Goal: Find specific page/section: Find specific page/section

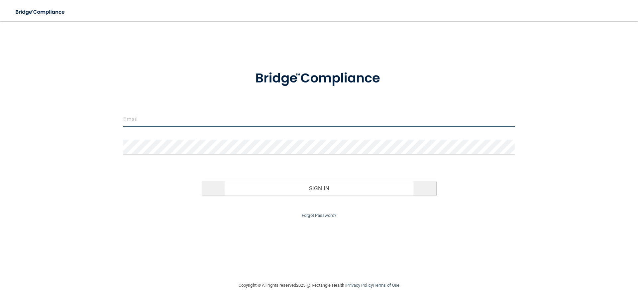
type input "[EMAIL_ADDRESS][DOMAIN_NAME]"
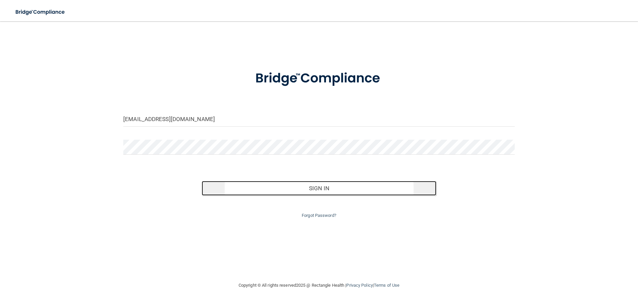
click at [330, 188] on button "Sign In" at bounding box center [319, 188] width 235 height 15
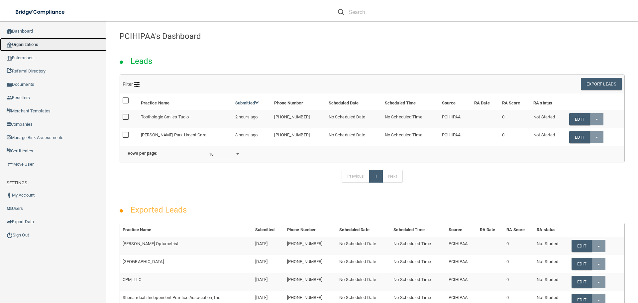
click at [27, 47] on link "Organizations" at bounding box center [53, 44] width 107 height 13
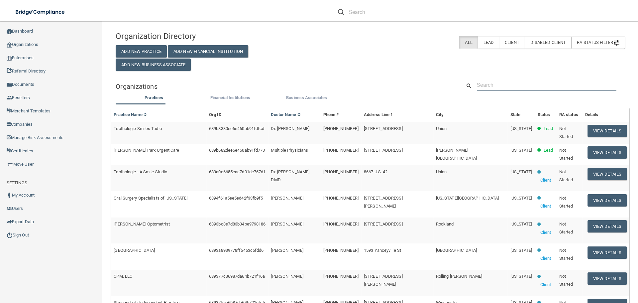
click at [503, 83] on input "text" at bounding box center [547, 85] width 140 height 12
paste input "Sound Choice Family Dental"
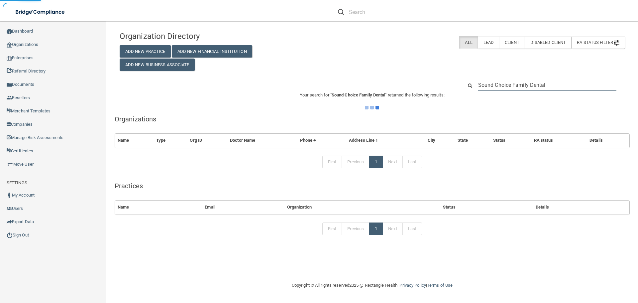
type input "Sound Choice Family Dental"
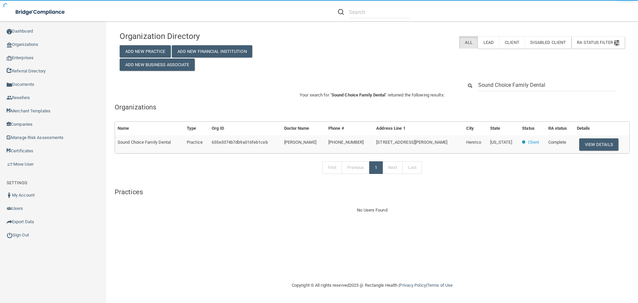
click at [602, 144] on button "View Details" at bounding box center [599, 144] width 39 height 12
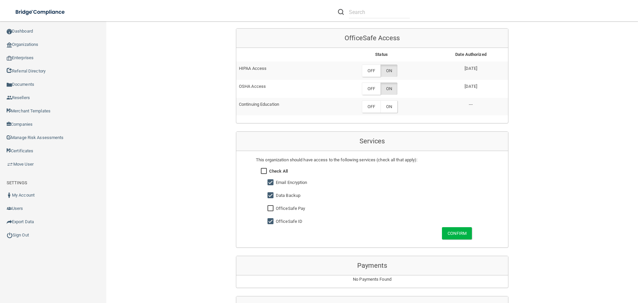
scroll to position [333, 0]
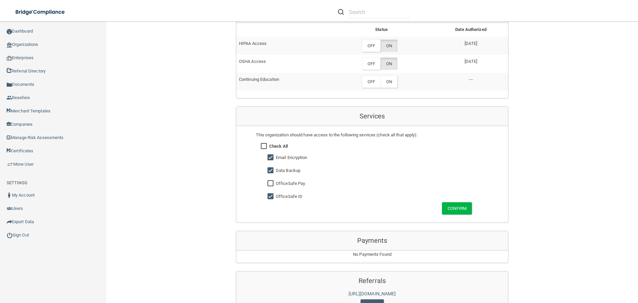
click at [365, 46] on label "OFF" at bounding box center [371, 46] width 19 height 12
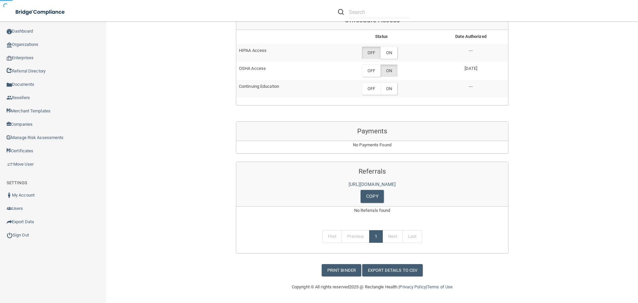
scroll to position [326, 0]
click at [372, 70] on label "OFF" at bounding box center [371, 71] width 19 height 12
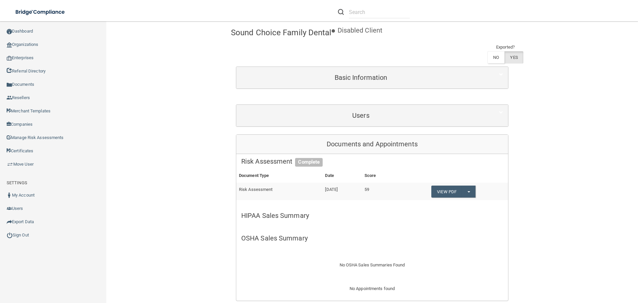
scroll to position [0, 0]
